Goal: Share content: Share content

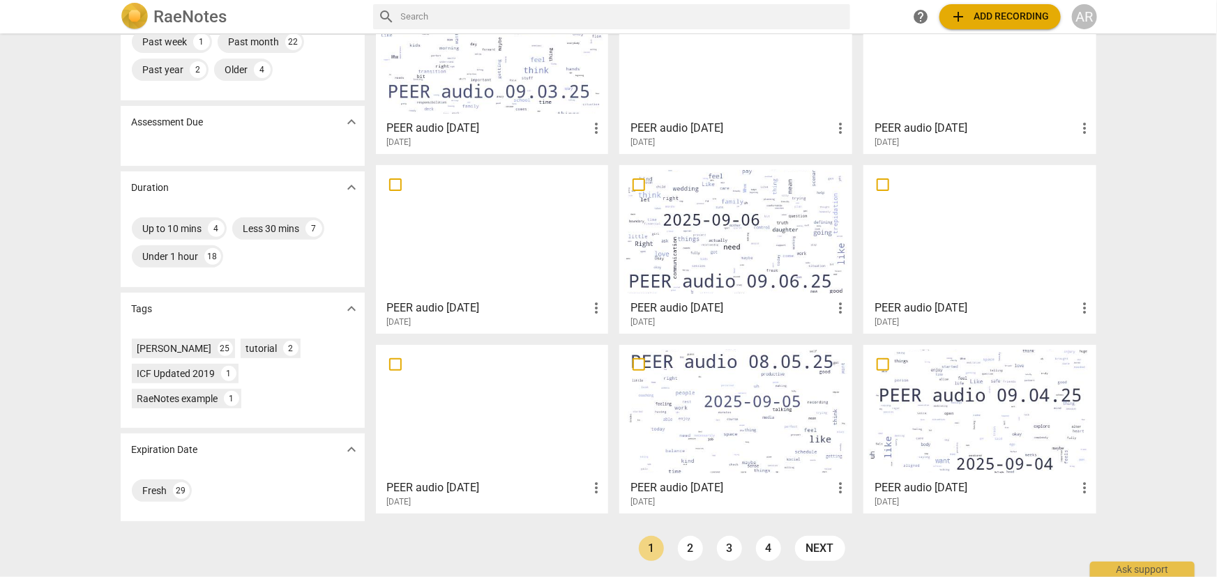
scroll to position [155, 0]
click at [690, 547] on link "2" at bounding box center [690, 547] width 25 height 25
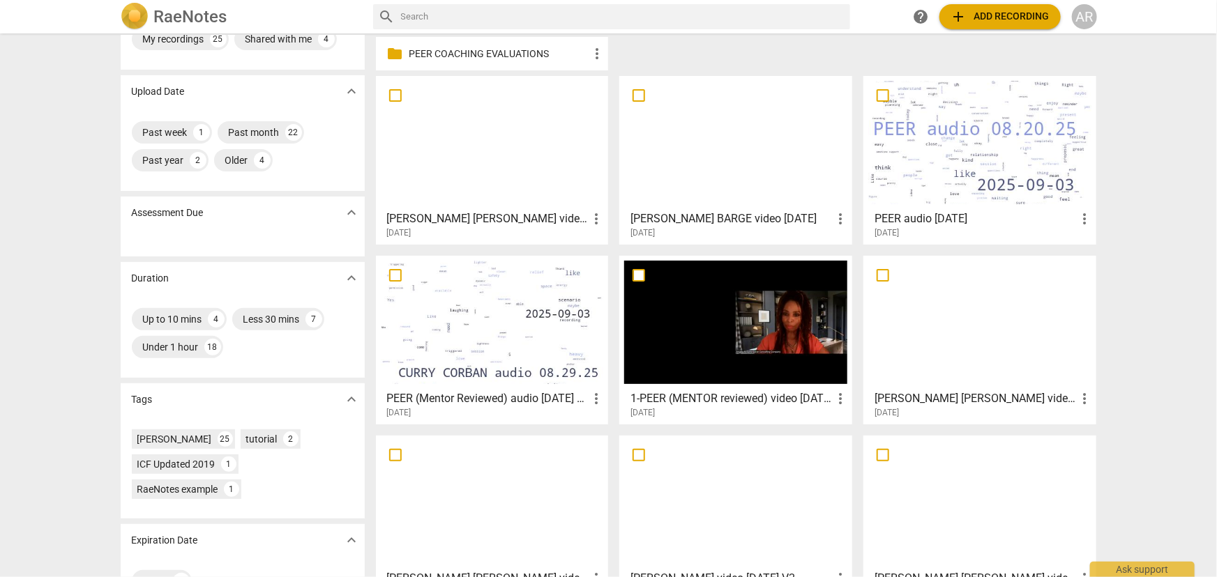
scroll to position [126, 0]
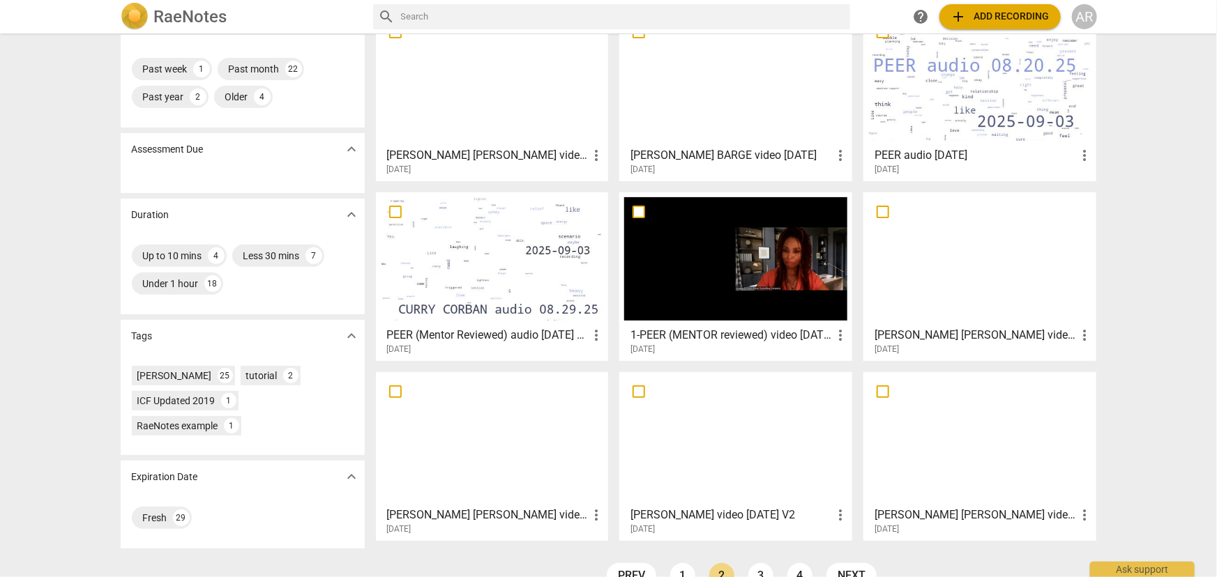
click at [490, 254] on div at bounding box center [492, 258] width 223 height 123
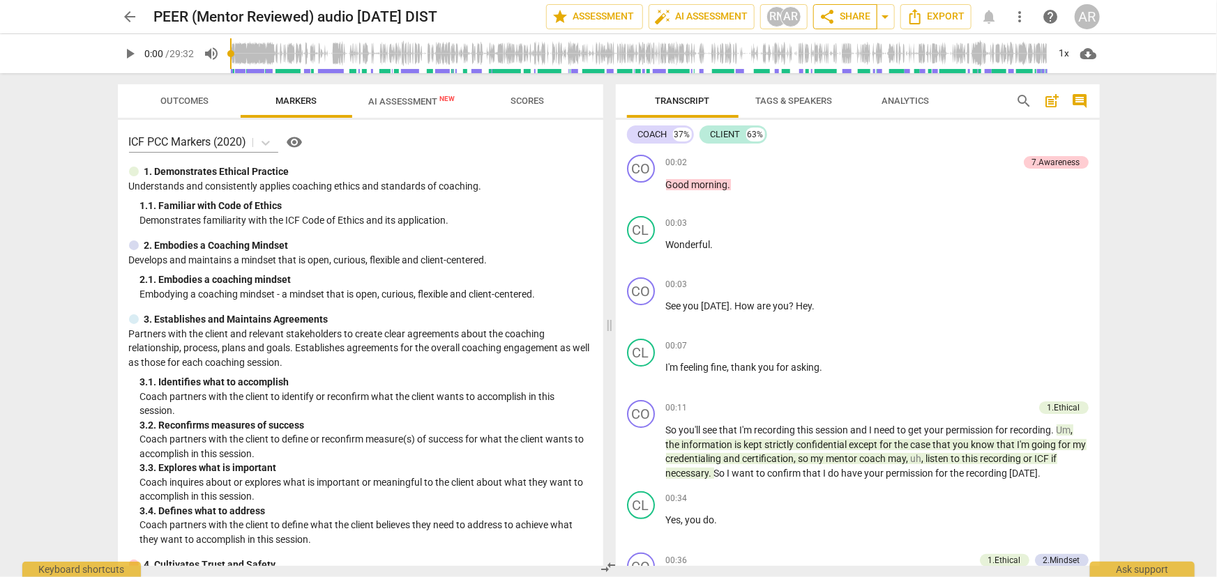
click at [853, 18] on span "share Share" at bounding box center [845, 16] width 52 height 17
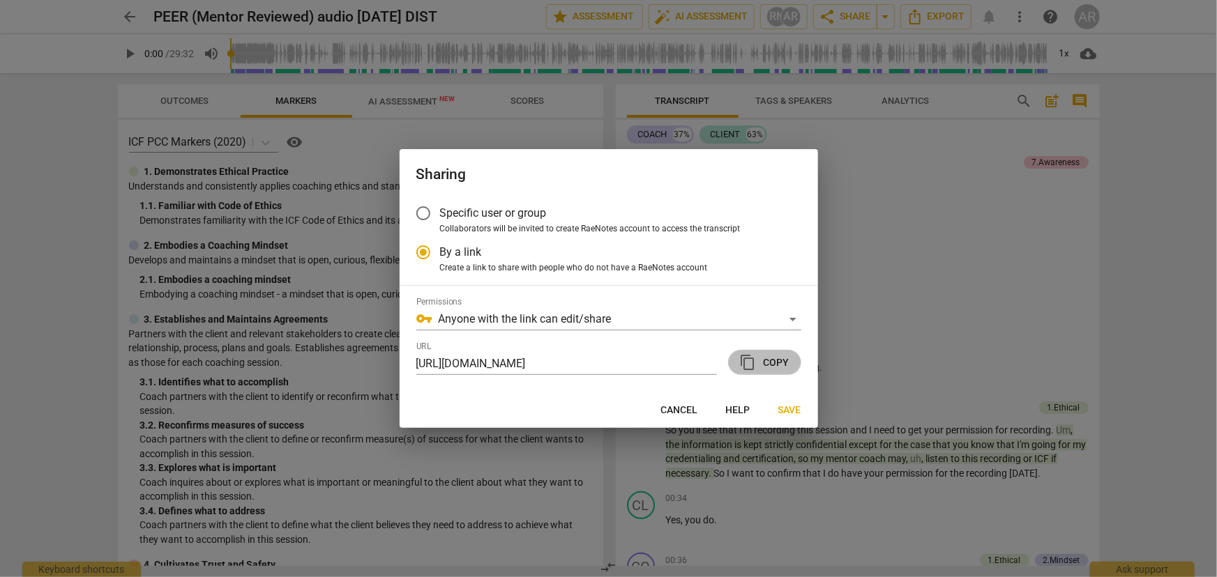
click at [773, 363] on span "content_copy Copy" at bounding box center [765, 362] width 50 height 17
click at [793, 414] on span "Save" at bounding box center [789, 411] width 23 height 14
radio input "false"
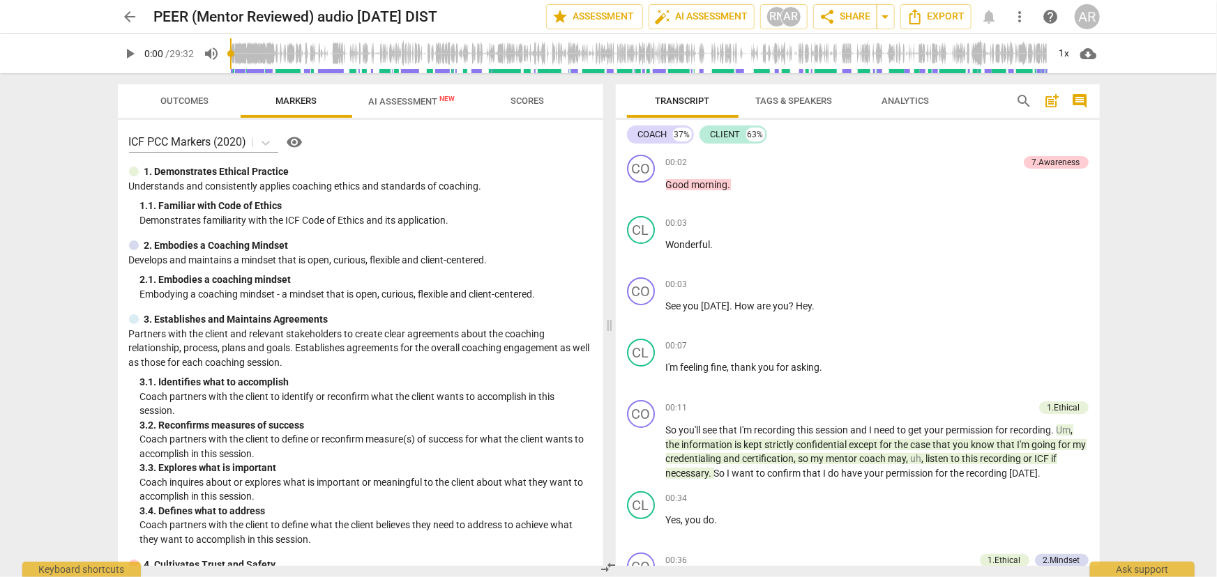
click at [128, 16] on span "arrow_back" at bounding box center [130, 16] width 17 height 17
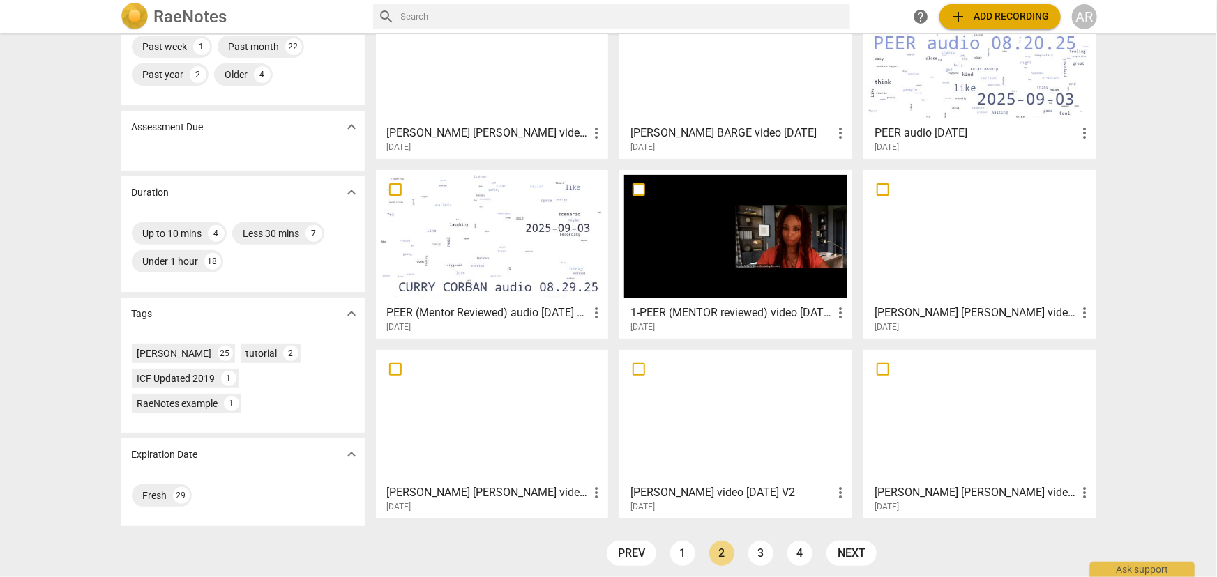
scroll to position [155, 0]
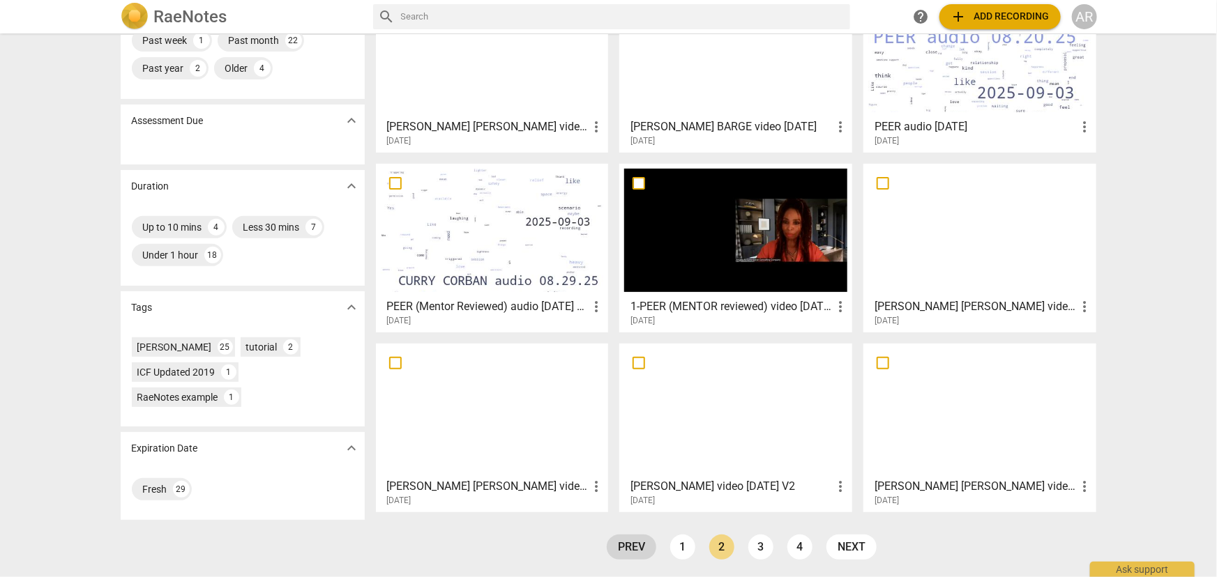
click at [627, 550] on link "prev" at bounding box center [632, 547] width 50 height 25
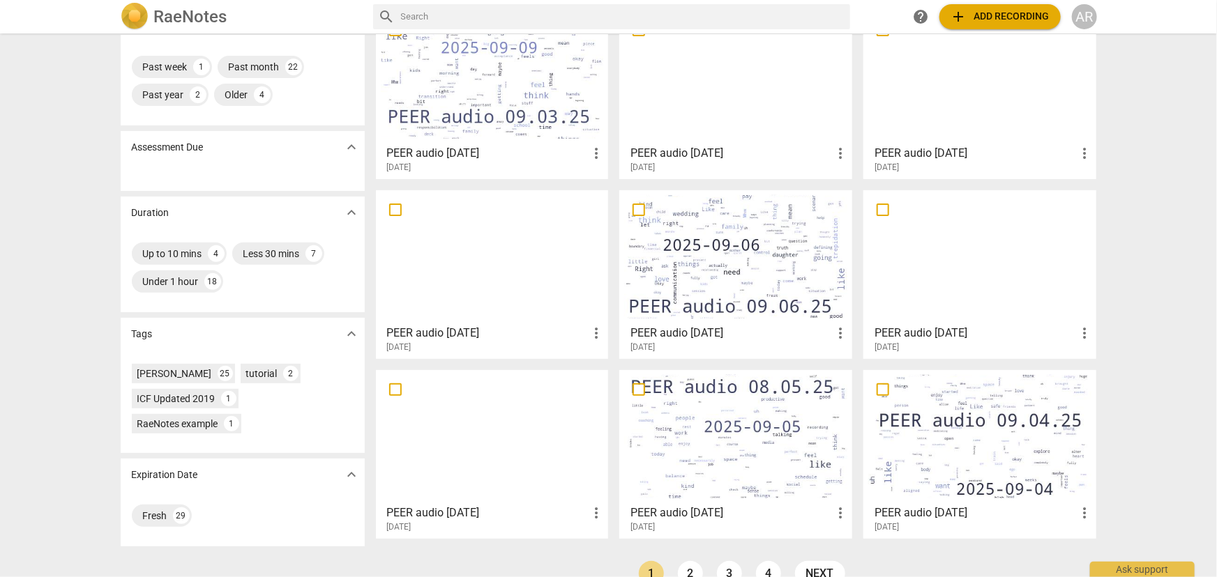
scroll to position [155, 0]
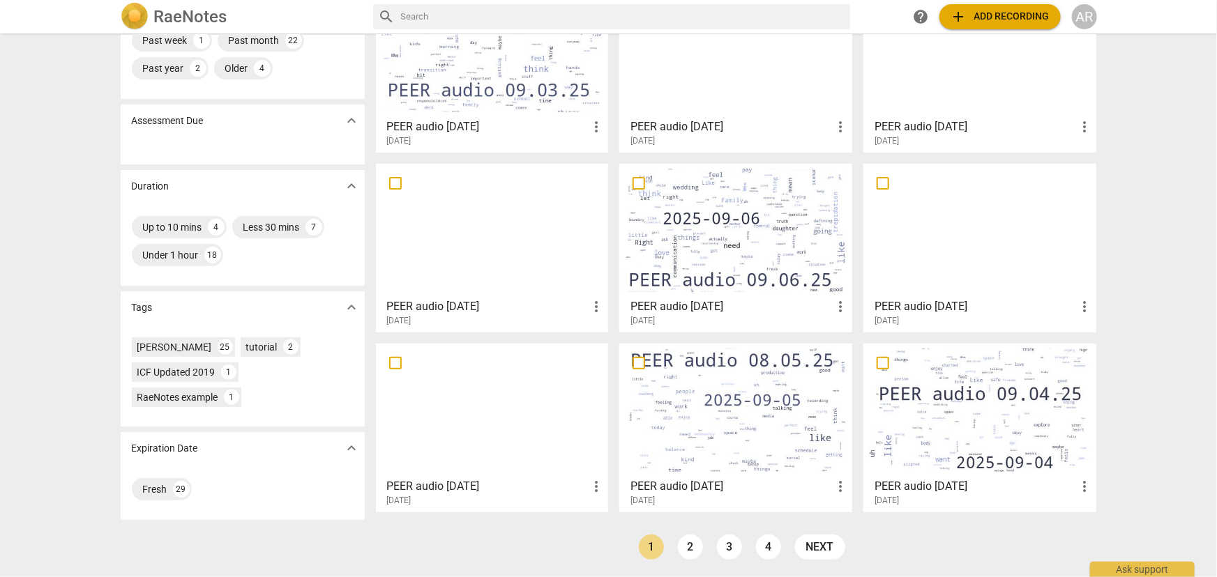
click at [690, 550] on link "2" at bounding box center [690, 547] width 25 height 25
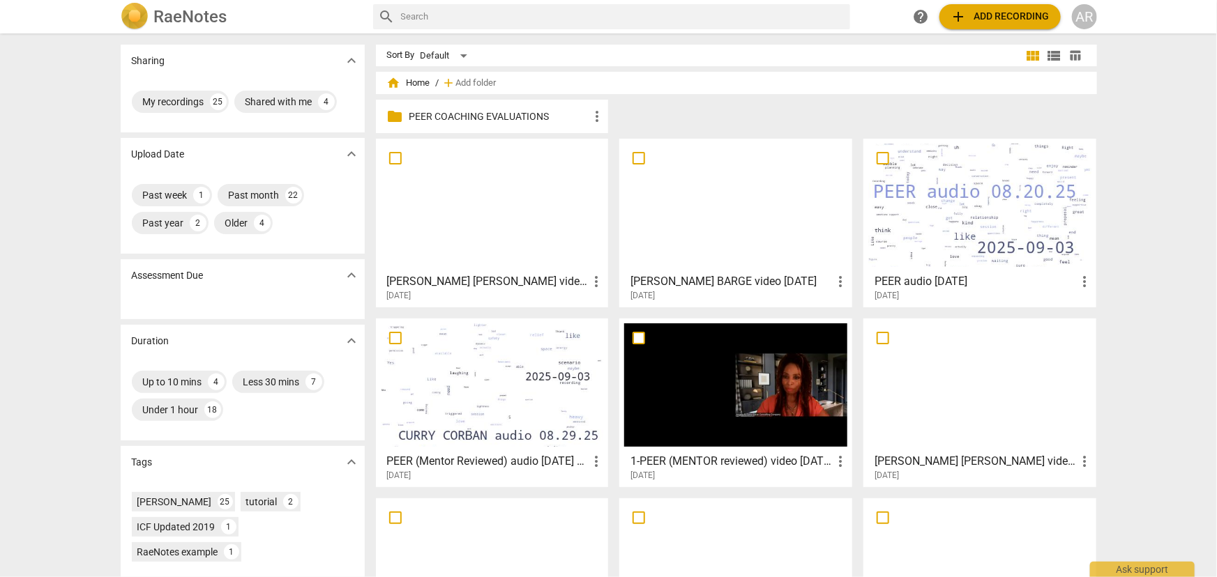
click at [970, 209] on div at bounding box center [979, 205] width 223 height 123
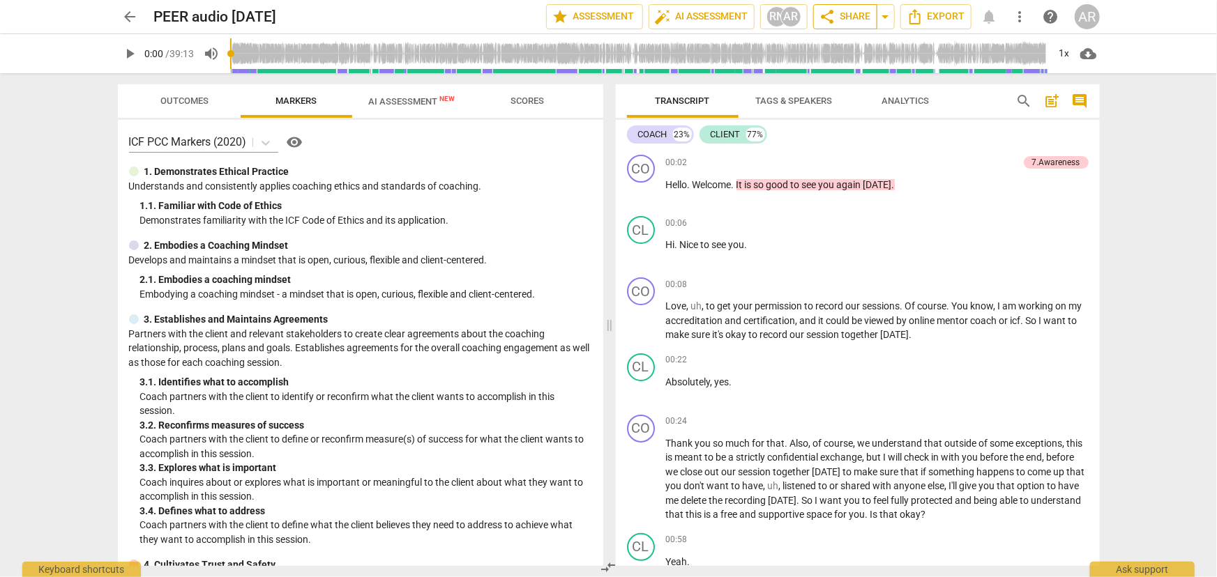
click at [847, 21] on span "share Share" at bounding box center [845, 16] width 52 height 17
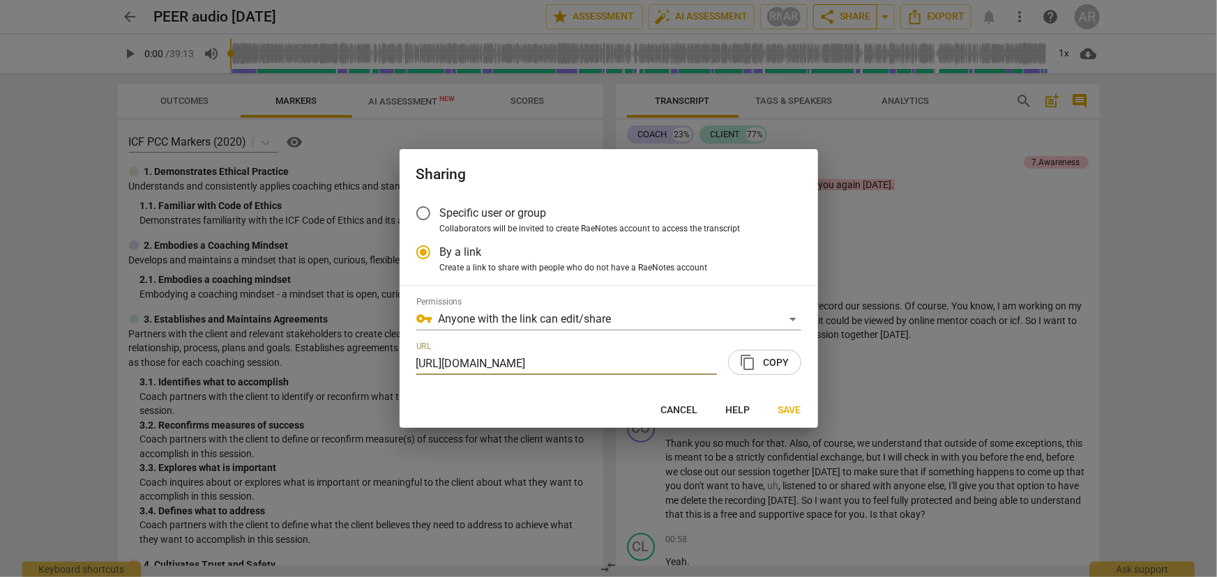
scroll to position [0, 68]
click at [772, 363] on span "content_copy Copy" at bounding box center [765, 362] width 50 height 17
click at [782, 414] on span "Save" at bounding box center [789, 411] width 23 height 14
radio input "false"
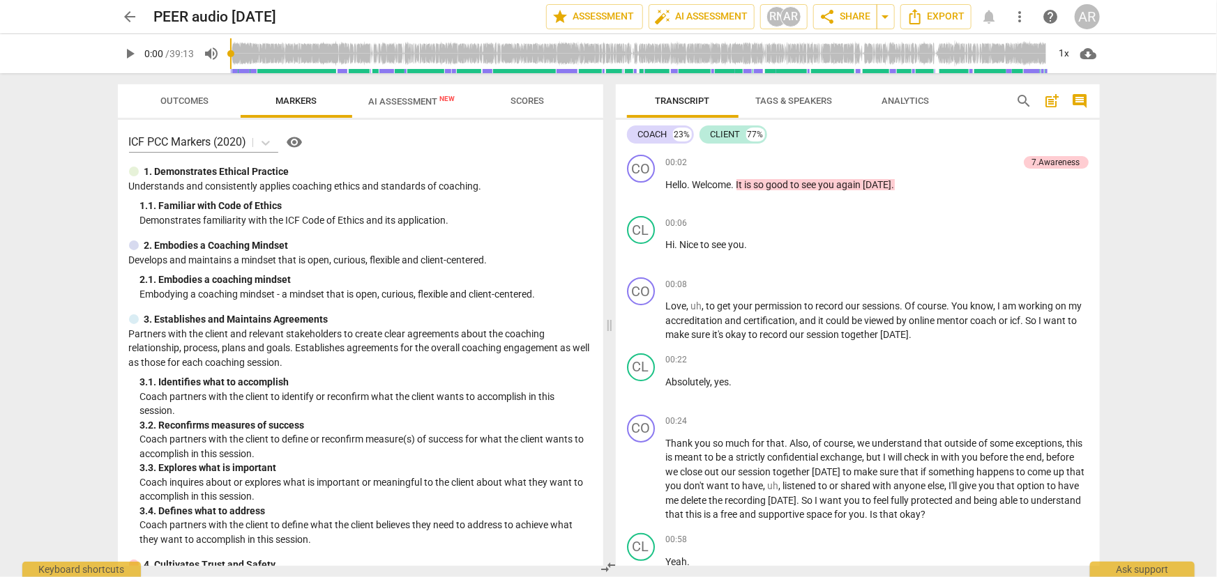
click at [129, 15] on span "arrow_back" at bounding box center [130, 16] width 17 height 17
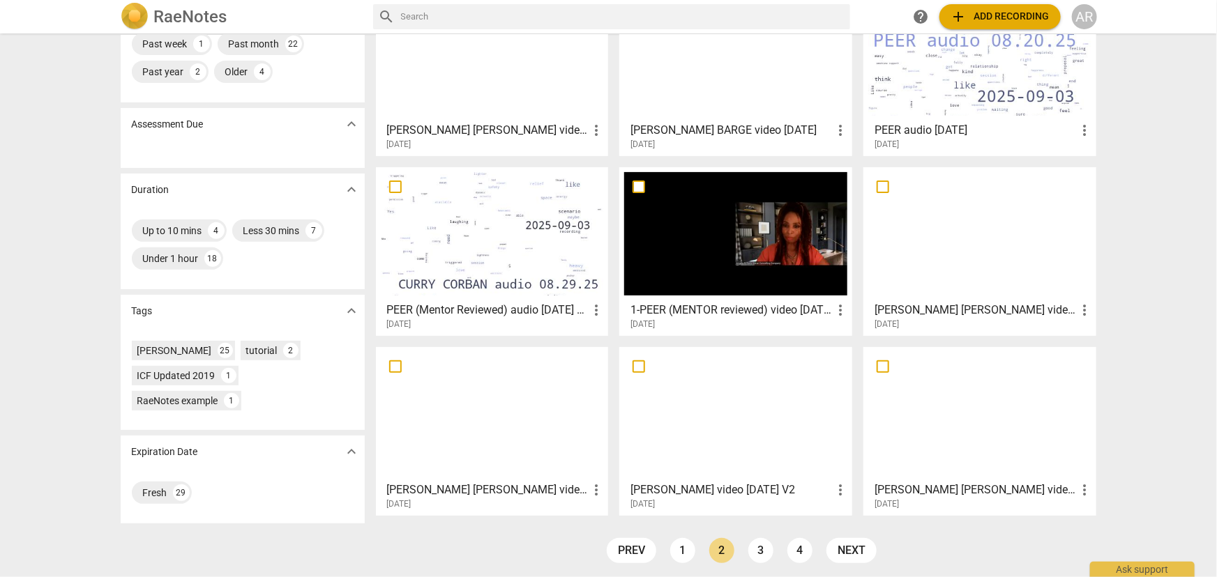
scroll to position [155, 0]
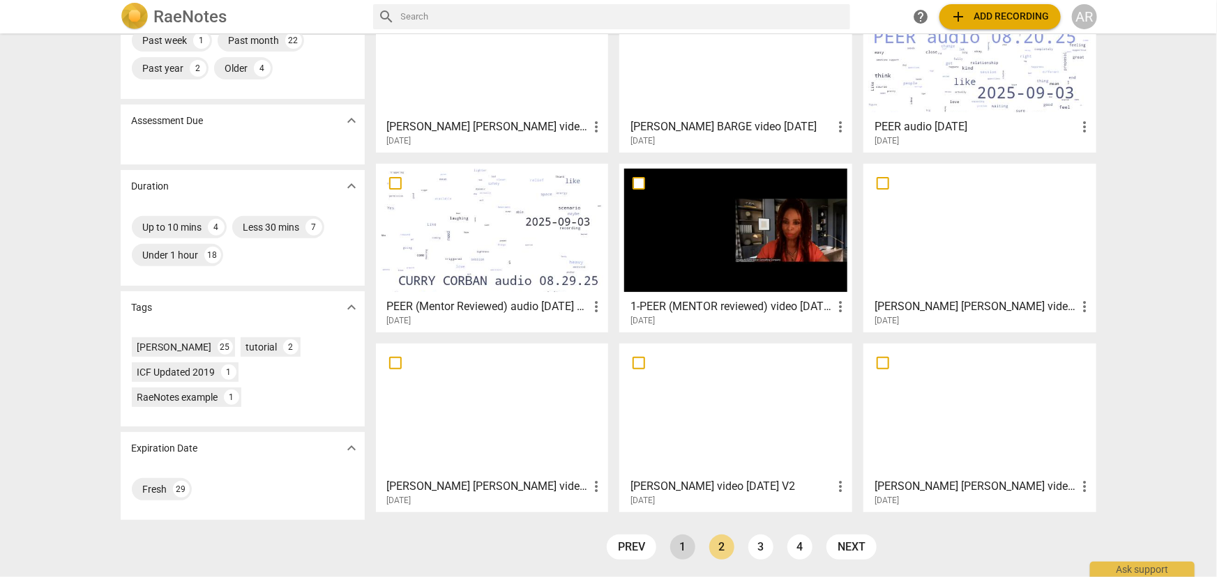
click at [678, 545] on link "1" at bounding box center [682, 547] width 25 height 25
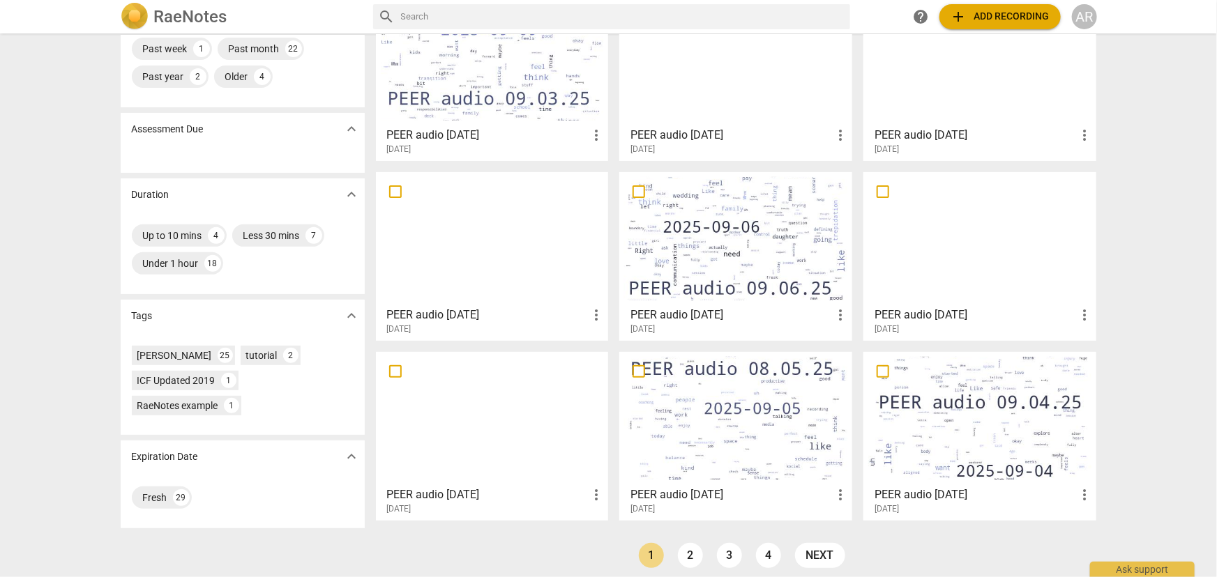
scroll to position [155, 0]
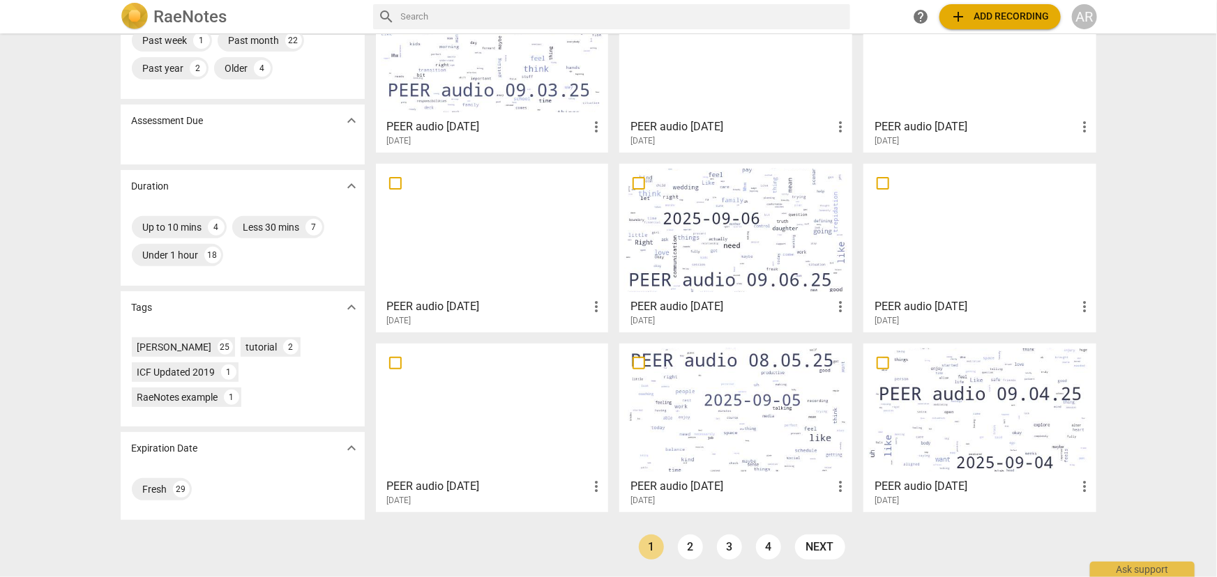
click at [706, 409] on div at bounding box center [735, 410] width 223 height 123
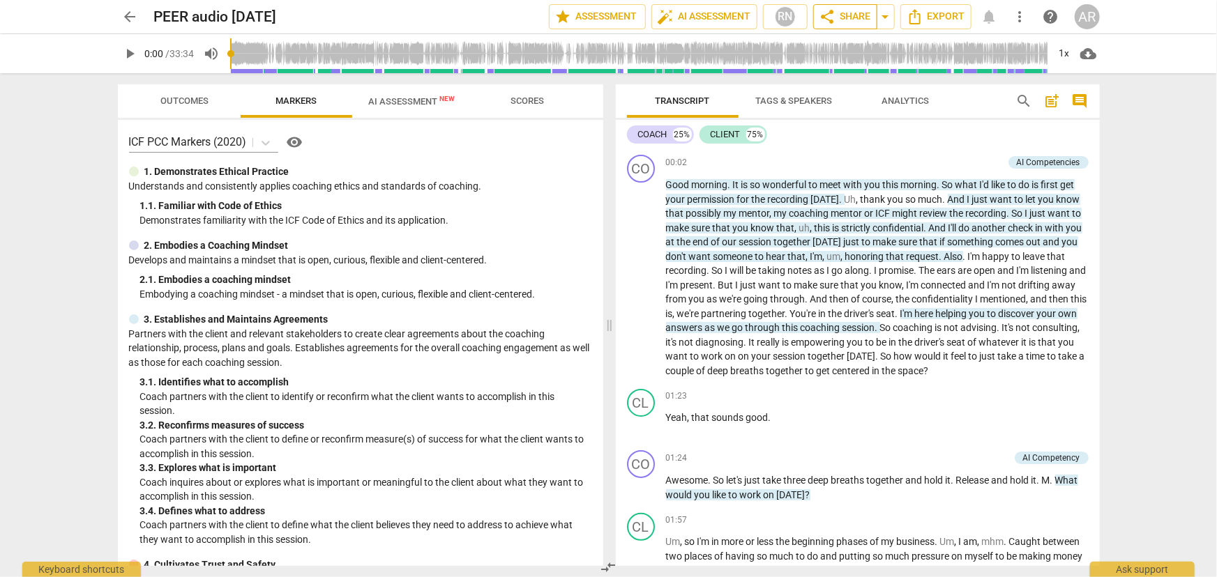
click at [851, 13] on span "share Share" at bounding box center [845, 16] width 52 height 17
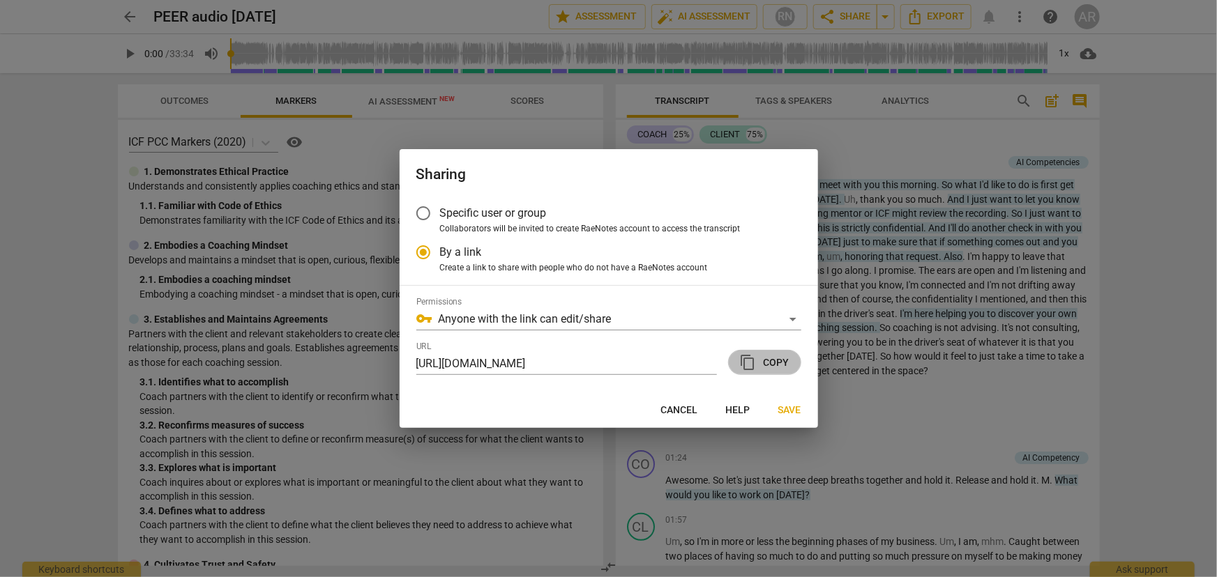
click at [770, 364] on span "content_copy Copy" at bounding box center [765, 362] width 50 height 17
click at [784, 411] on span "Save" at bounding box center [789, 411] width 23 height 14
radio input "false"
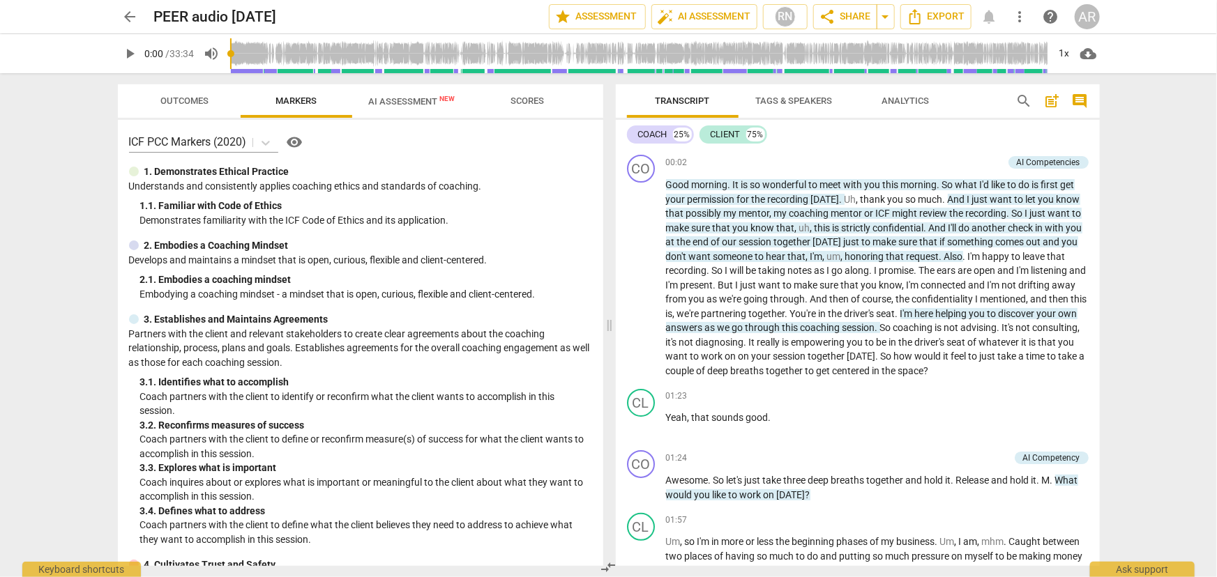
click at [129, 20] on span "arrow_back" at bounding box center [130, 16] width 17 height 17
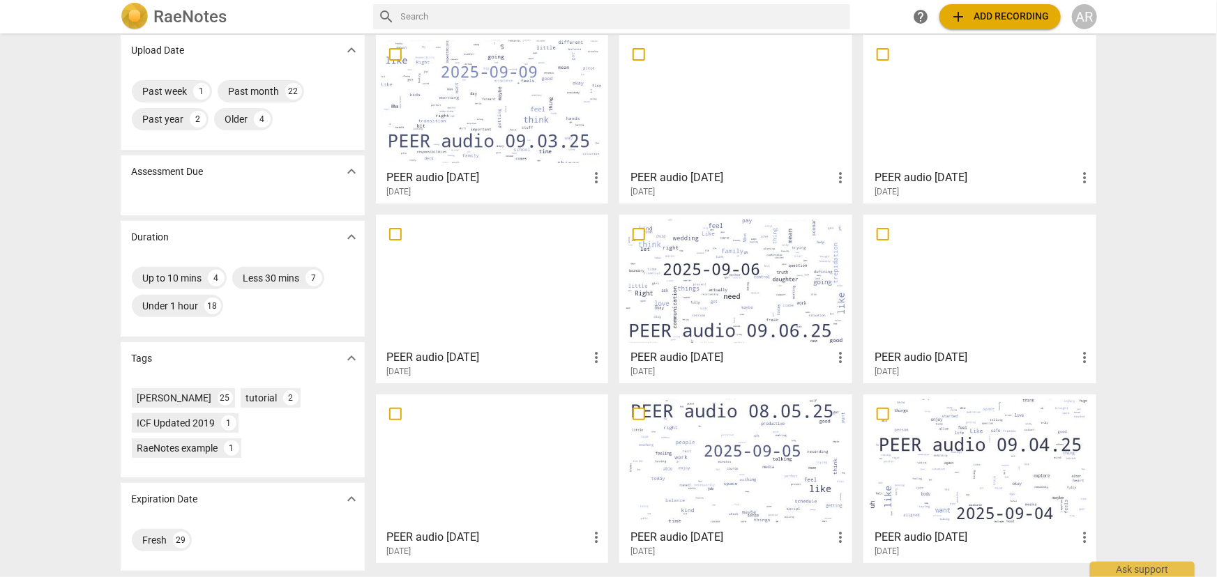
scroll to position [126, 0]
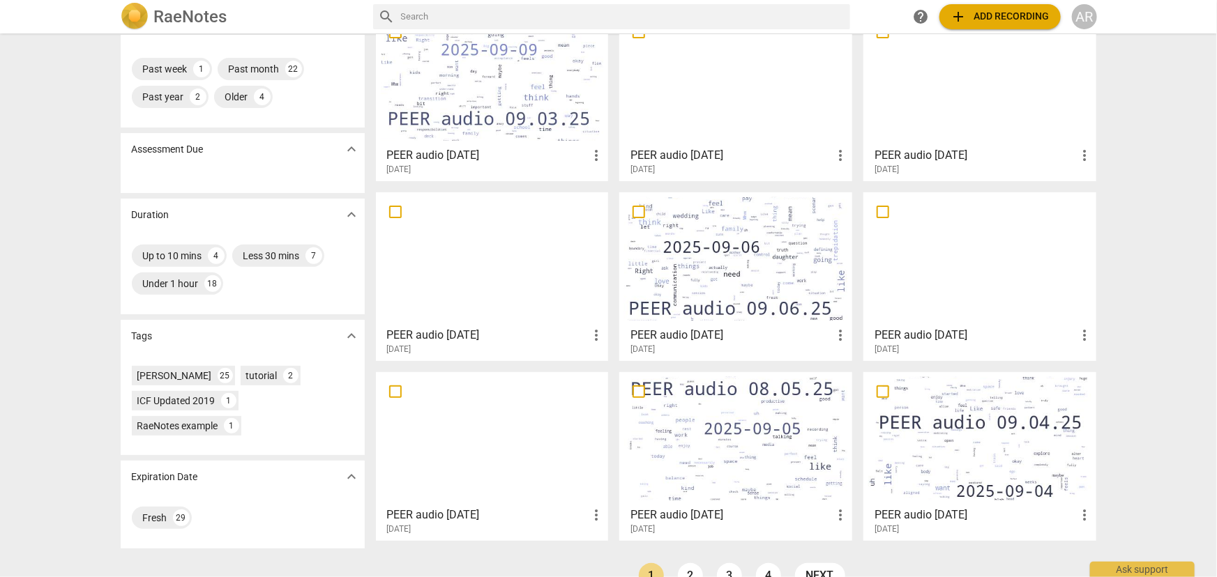
click at [719, 248] on div at bounding box center [735, 258] width 223 height 123
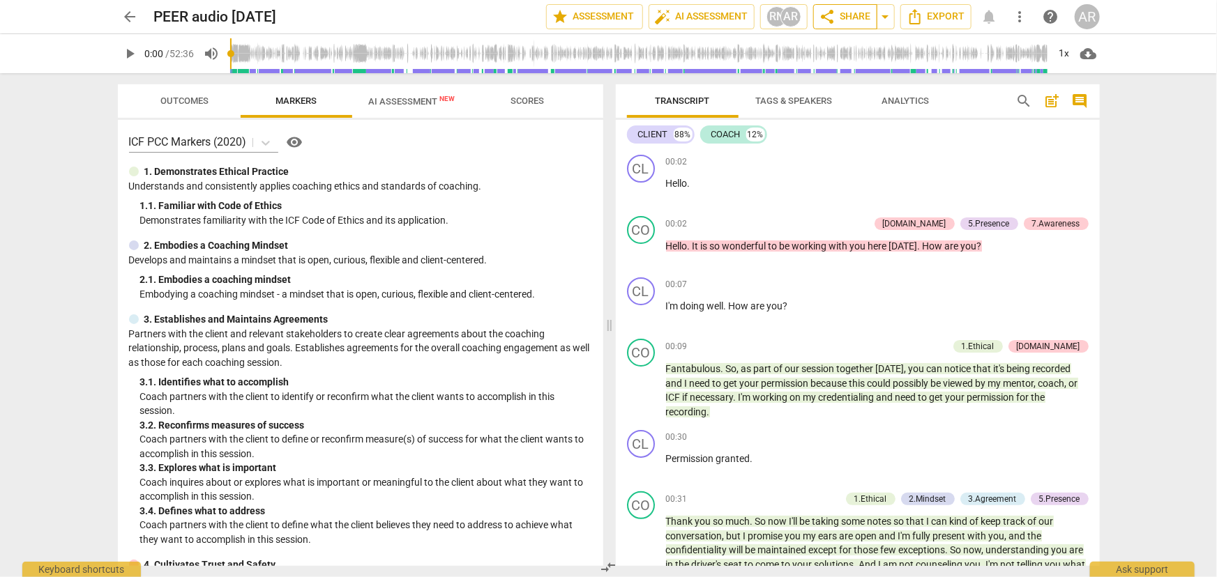
click at [846, 18] on span "share Share" at bounding box center [845, 16] width 52 height 17
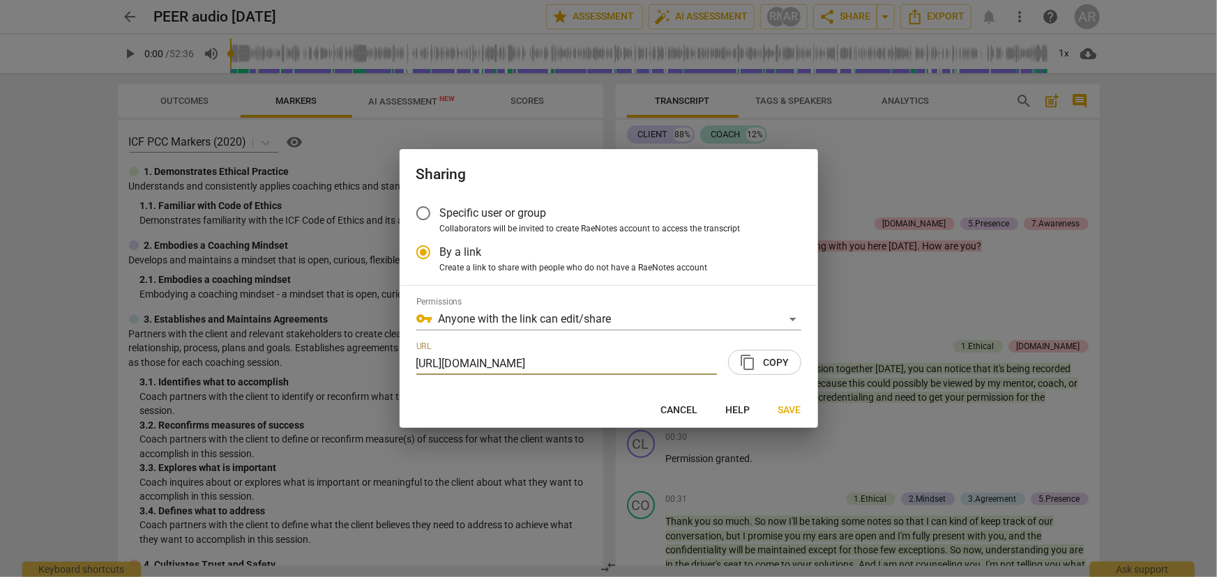
click at [767, 359] on span "content_copy Copy" at bounding box center [765, 362] width 50 height 17
click at [793, 406] on span "Save" at bounding box center [789, 411] width 23 height 14
radio input "false"
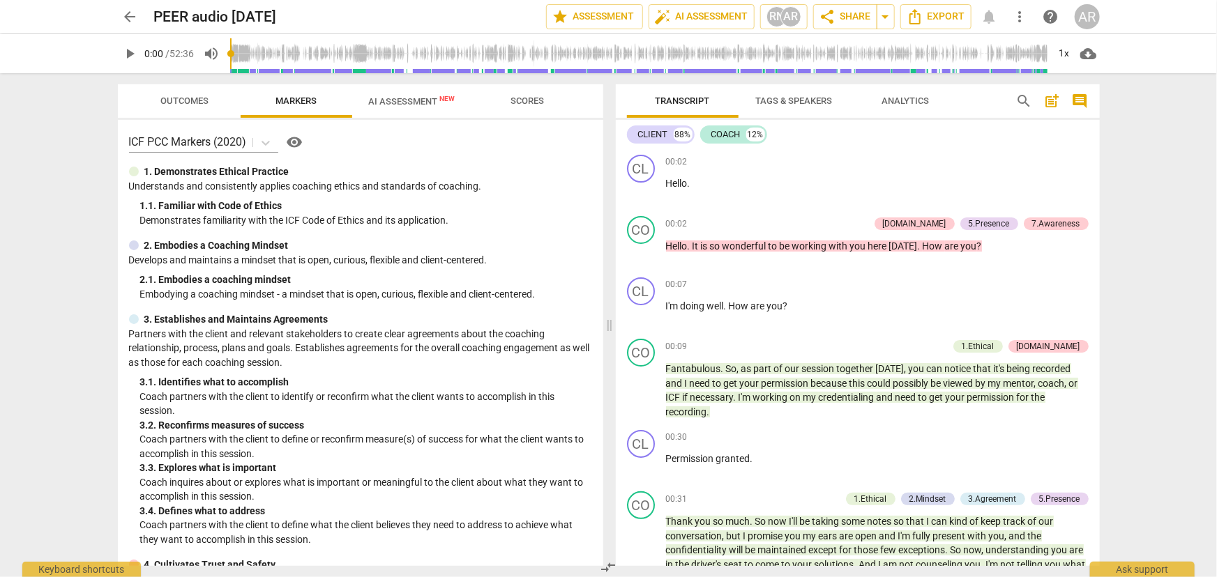
click at [126, 15] on span "arrow_back" at bounding box center [130, 16] width 17 height 17
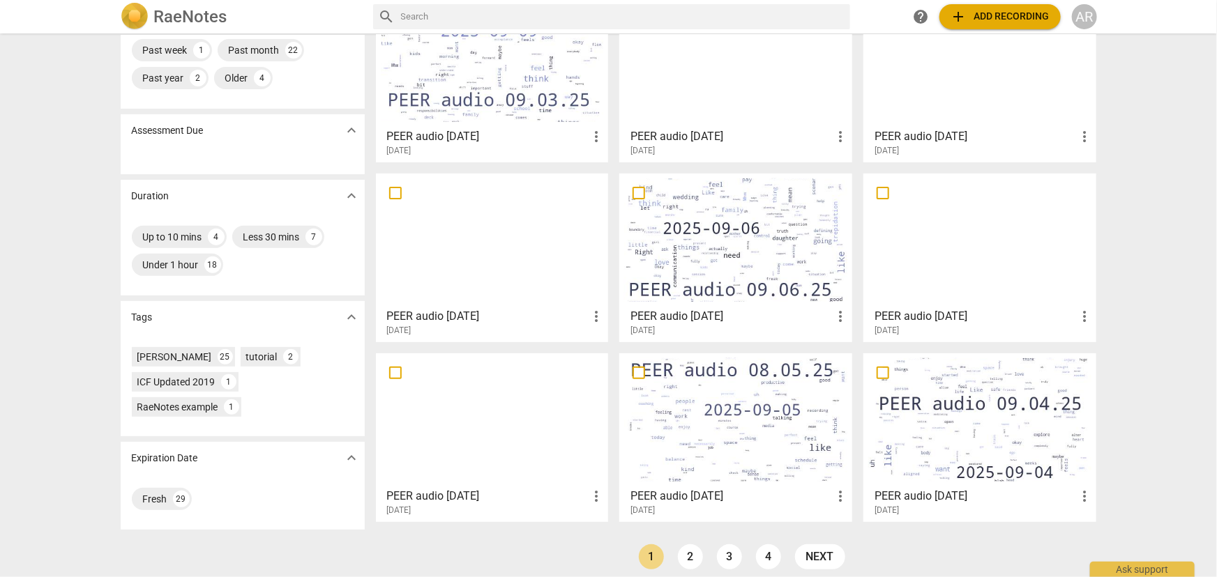
scroll to position [155, 0]
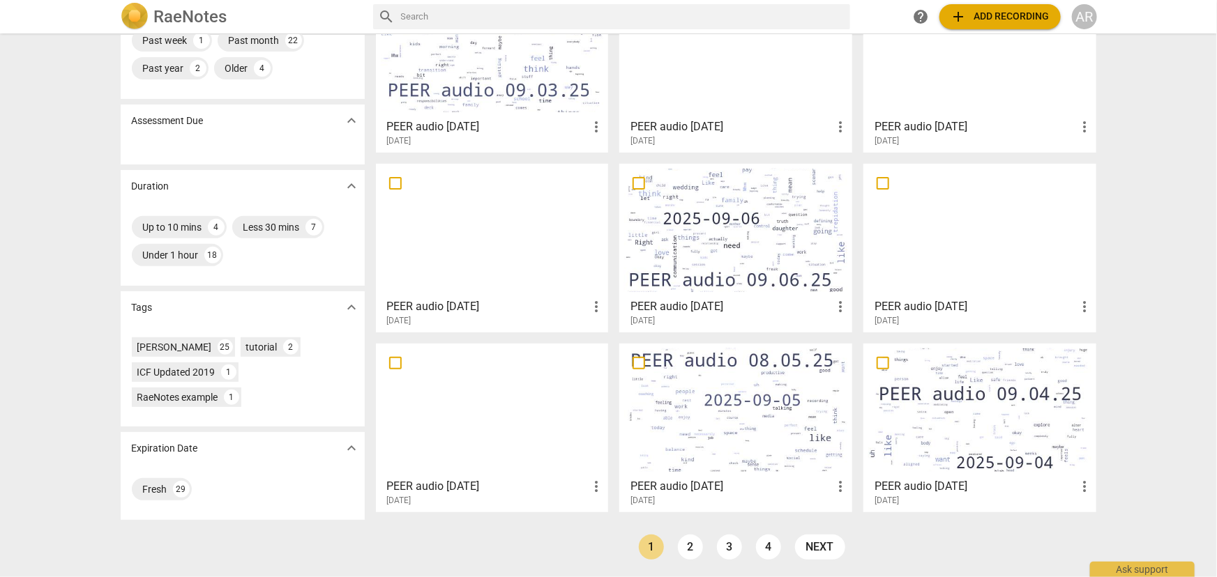
click at [1000, 426] on div at bounding box center [979, 410] width 223 height 123
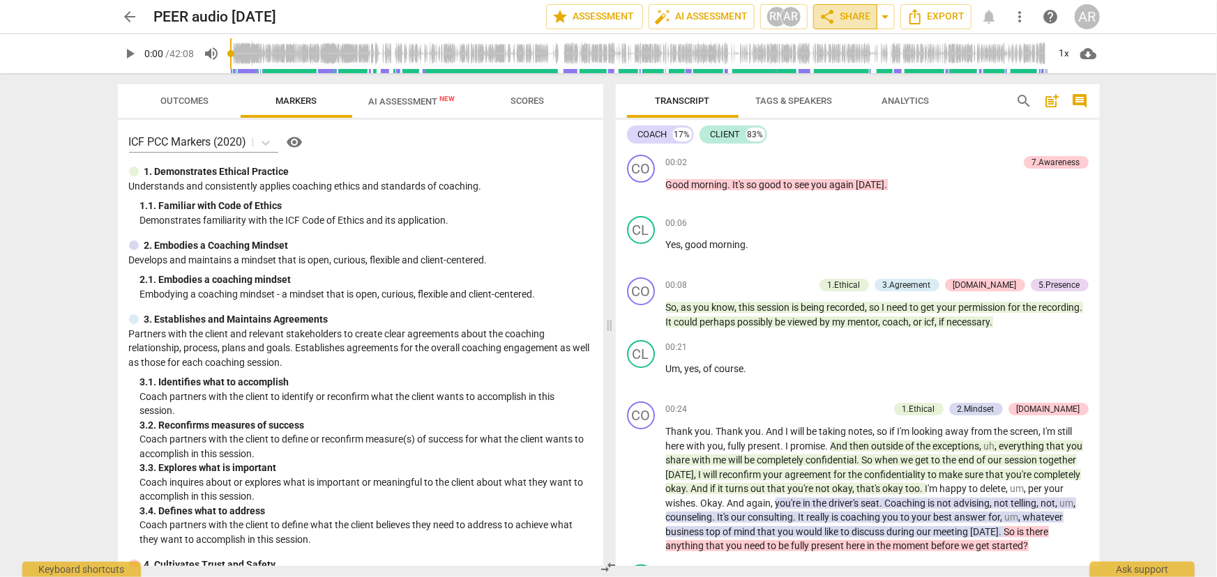
click at [848, 21] on span "share Share" at bounding box center [845, 16] width 52 height 17
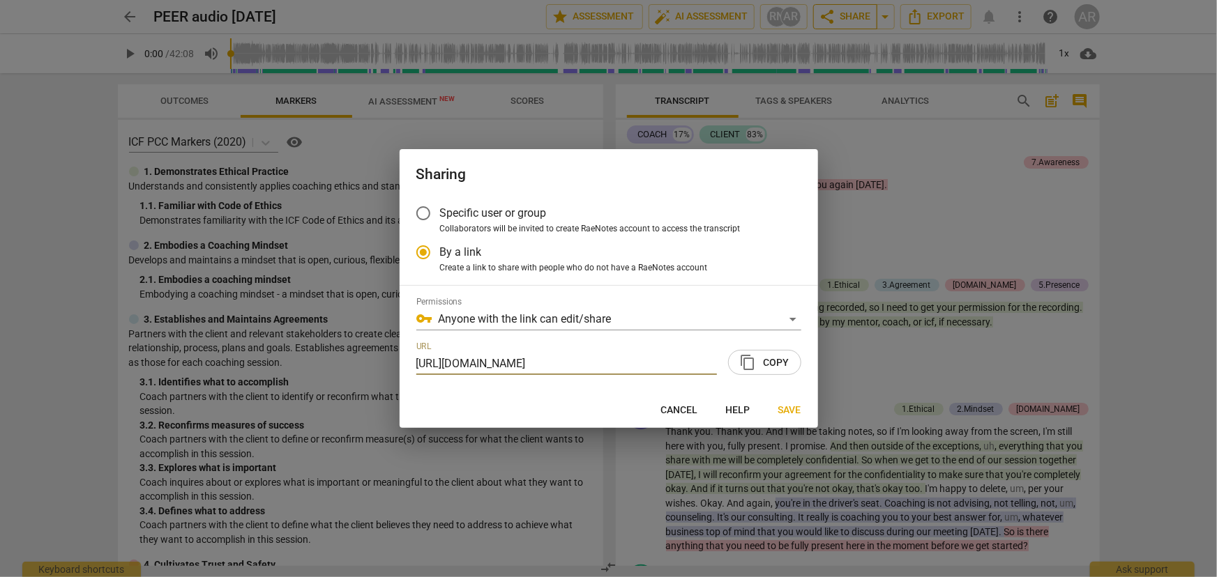
scroll to position [0, 69]
click at [776, 357] on span "content_copy Copy" at bounding box center [765, 362] width 50 height 17
click at [789, 404] on span "Save" at bounding box center [789, 411] width 23 height 14
radio input "false"
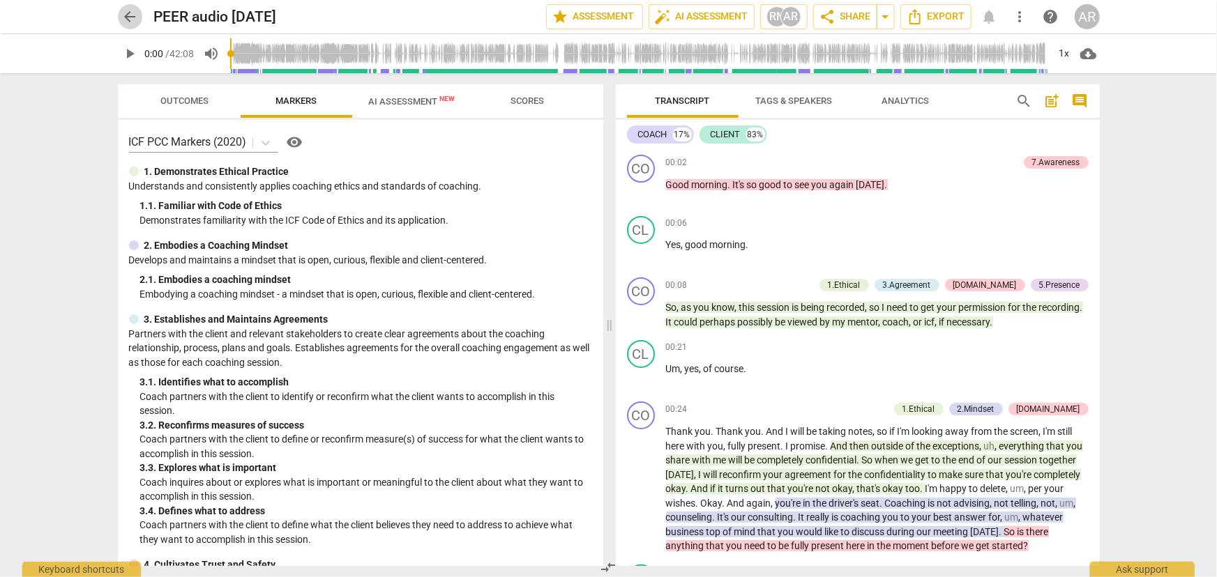
click at [128, 14] on span "arrow_back" at bounding box center [130, 16] width 17 height 17
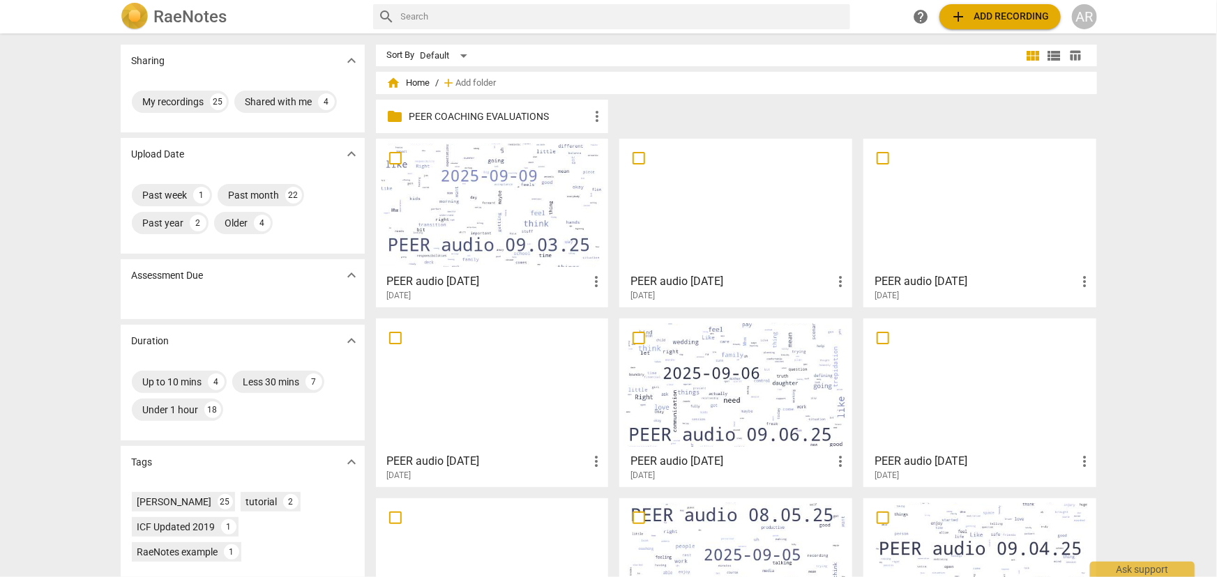
click at [498, 225] on div at bounding box center [492, 205] width 223 height 123
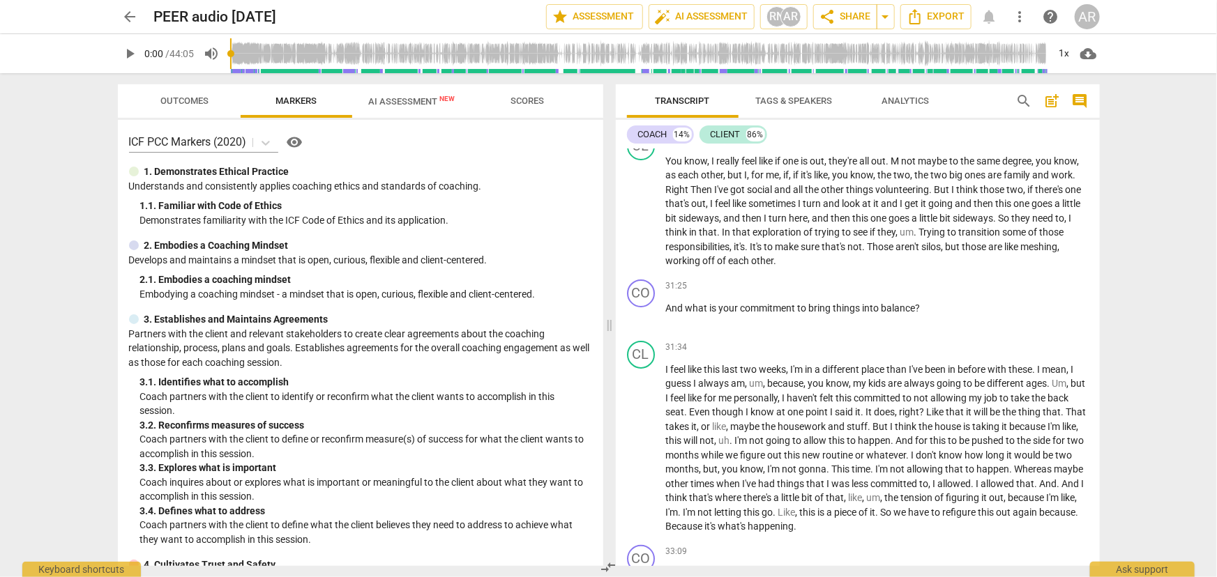
scroll to position [5515, 0]
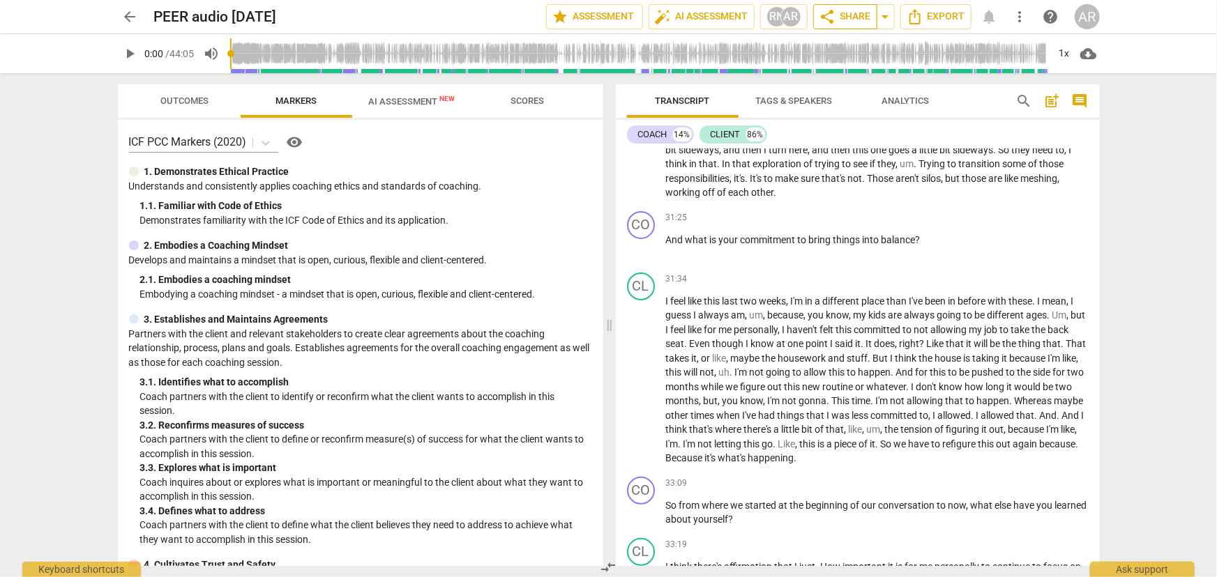
click at [844, 20] on span "share Share" at bounding box center [845, 16] width 52 height 17
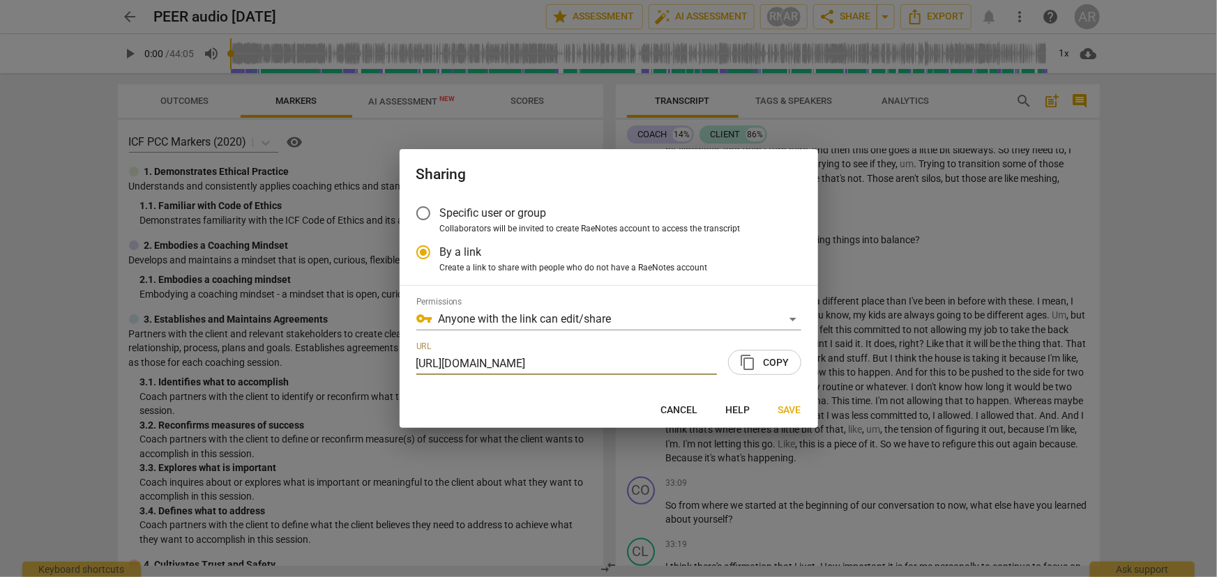
scroll to position [0, 0]
click at [770, 362] on span "content_copy Copy" at bounding box center [765, 362] width 50 height 17
click at [788, 411] on span "Save" at bounding box center [789, 411] width 23 height 14
radio input "false"
